Goal: Task Accomplishment & Management: Manage account settings

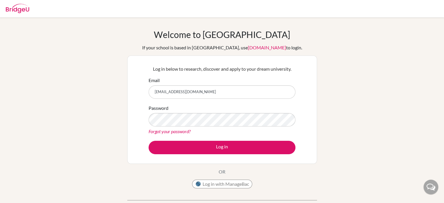
scroll to position [3, 0]
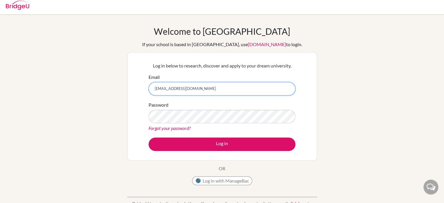
drag, startPoint x: 211, startPoint y: 85, endPoint x: 101, endPoint y: 88, distance: 110.0
click at [101, 88] on div "Welcome to BridgeU If your school is based in China, use app.bridge-u.com.cn to…" at bounding box center [222, 121] width 444 height 191
type input "[EMAIL_ADDRESS][DOMAIN_NAME]"
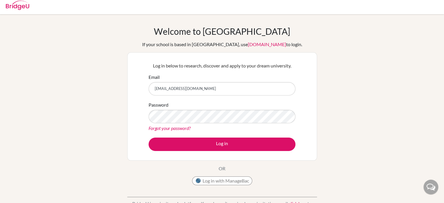
click at [163, 130] on link "Forgot your password?" at bounding box center [169, 128] width 42 height 6
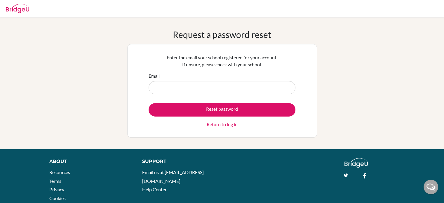
click at [214, 86] on input "Email" at bounding box center [221, 87] width 147 height 13
type input "[EMAIL_ADDRESS][DOMAIN_NAME]"
click at [148, 103] on button "Reset password" at bounding box center [221, 109] width 147 height 13
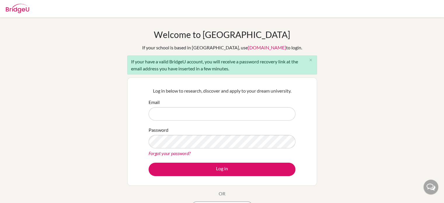
type input "[EMAIL_ADDRESS][DOMAIN_NAME]"
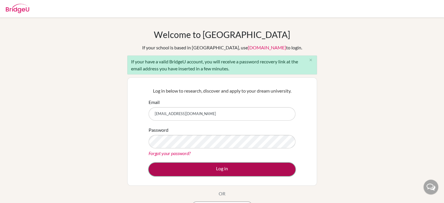
click at [195, 167] on button "Log in" at bounding box center [221, 168] width 147 height 13
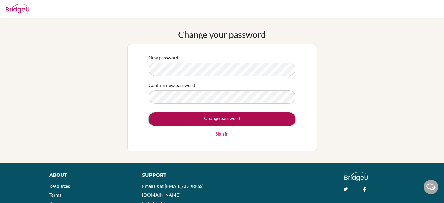
click at [185, 119] on input "Change password" at bounding box center [221, 118] width 147 height 13
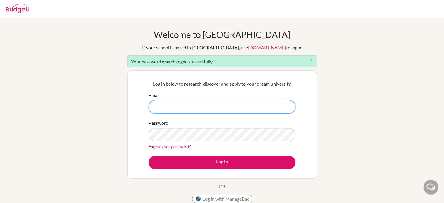
click at [187, 101] on input "Email" at bounding box center [221, 106] width 147 height 13
type input "[EMAIL_ADDRESS][DOMAIN_NAME]"
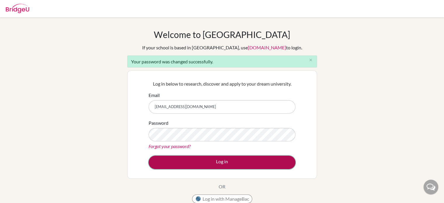
click at [189, 165] on button "Log in" at bounding box center [221, 161] width 147 height 13
